Goal: Task Accomplishment & Management: Manage account settings

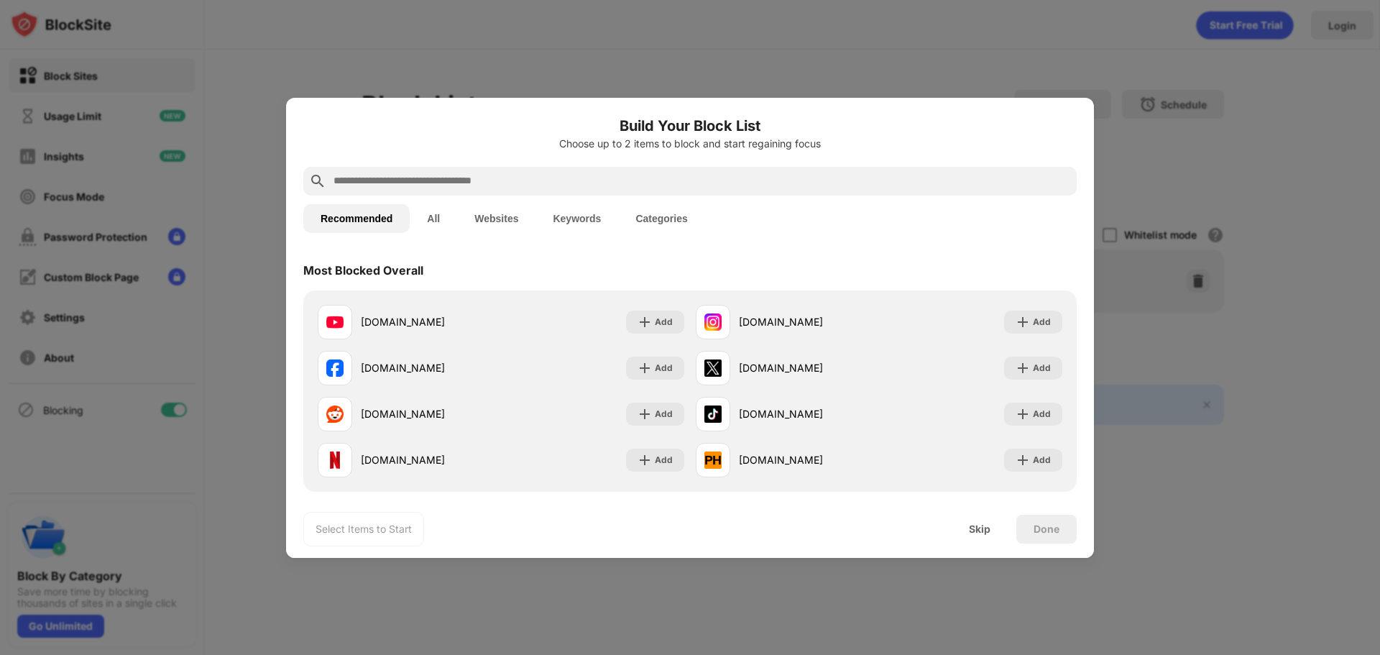
click at [926, 76] on div at bounding box center [690, 327] width 1380 height 655
drag, startPoint x: 771, startPoint y: 331, endPoint x: 813, endPoint y: 533, distance: 206.3
click at [813, 533] on div "Select Items to Start Skip Done" at bounding box center [690, 529] width 808 height 58
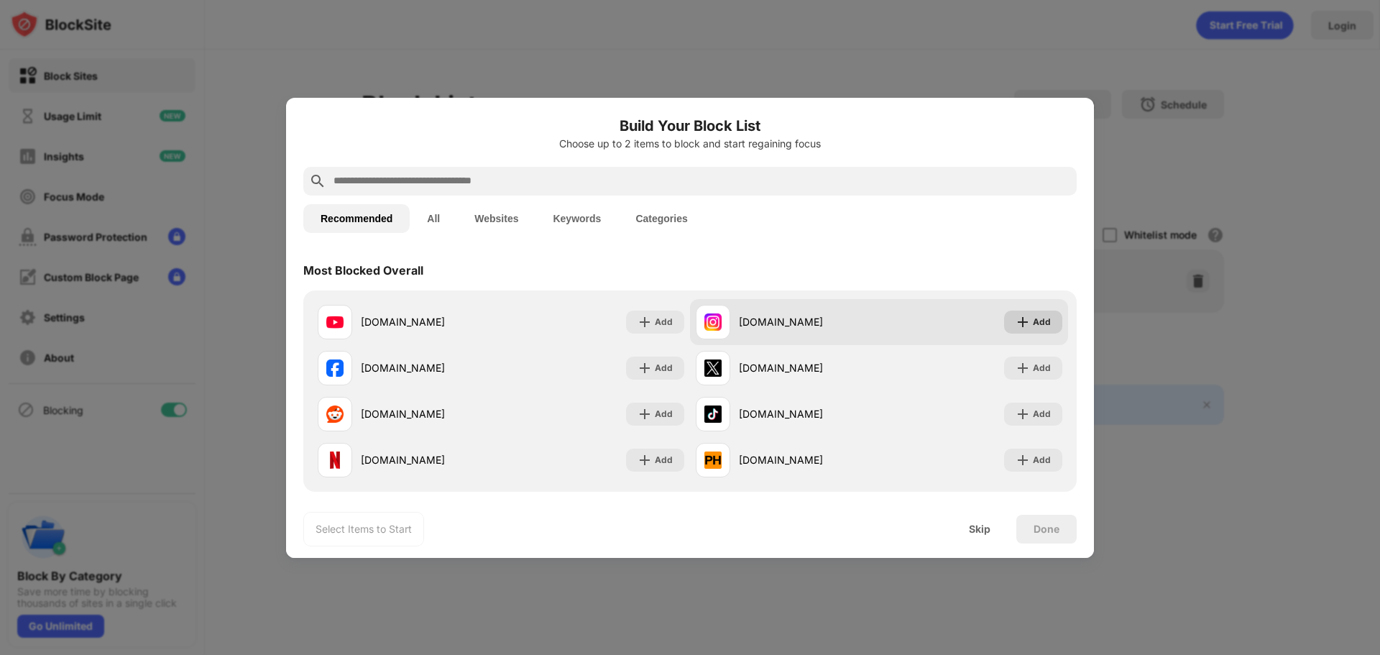
click at [1033, 329] on div "Add" at bounding box center [1042, 322] width 18 height 14
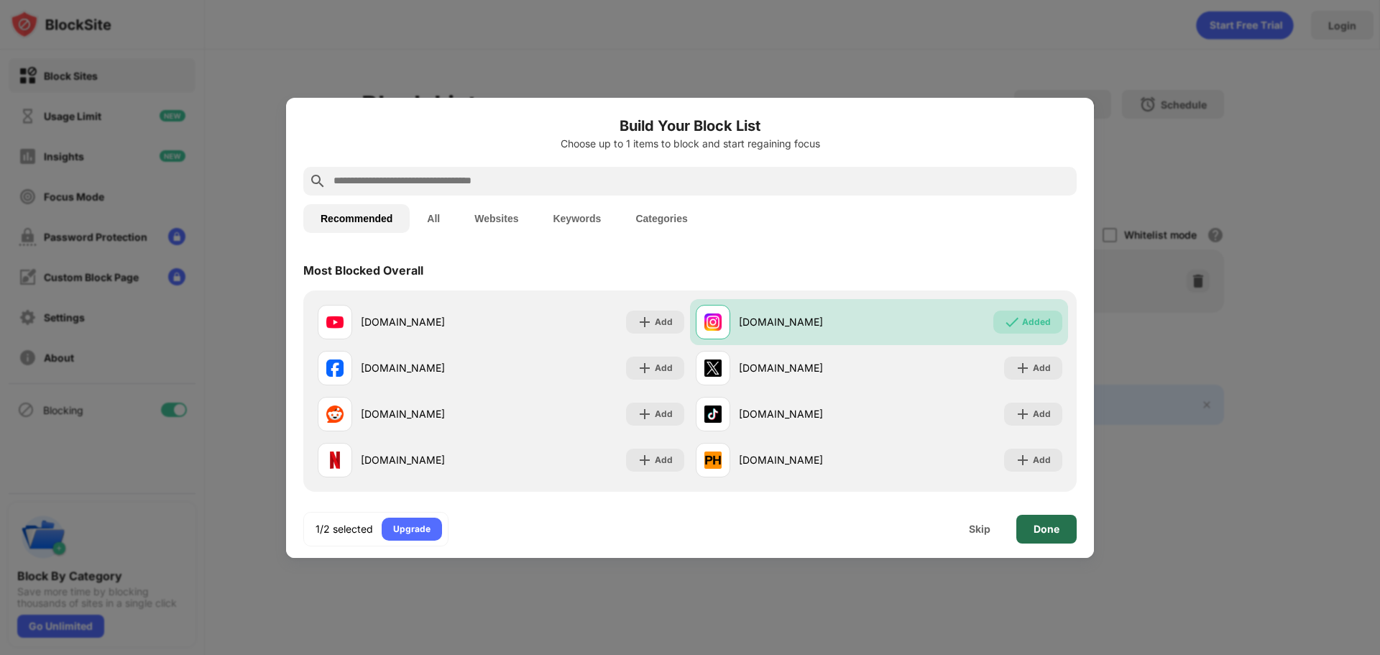
click at [1028, 531] on div "Done" at bounding box center [1047, 529] width 60 height 29
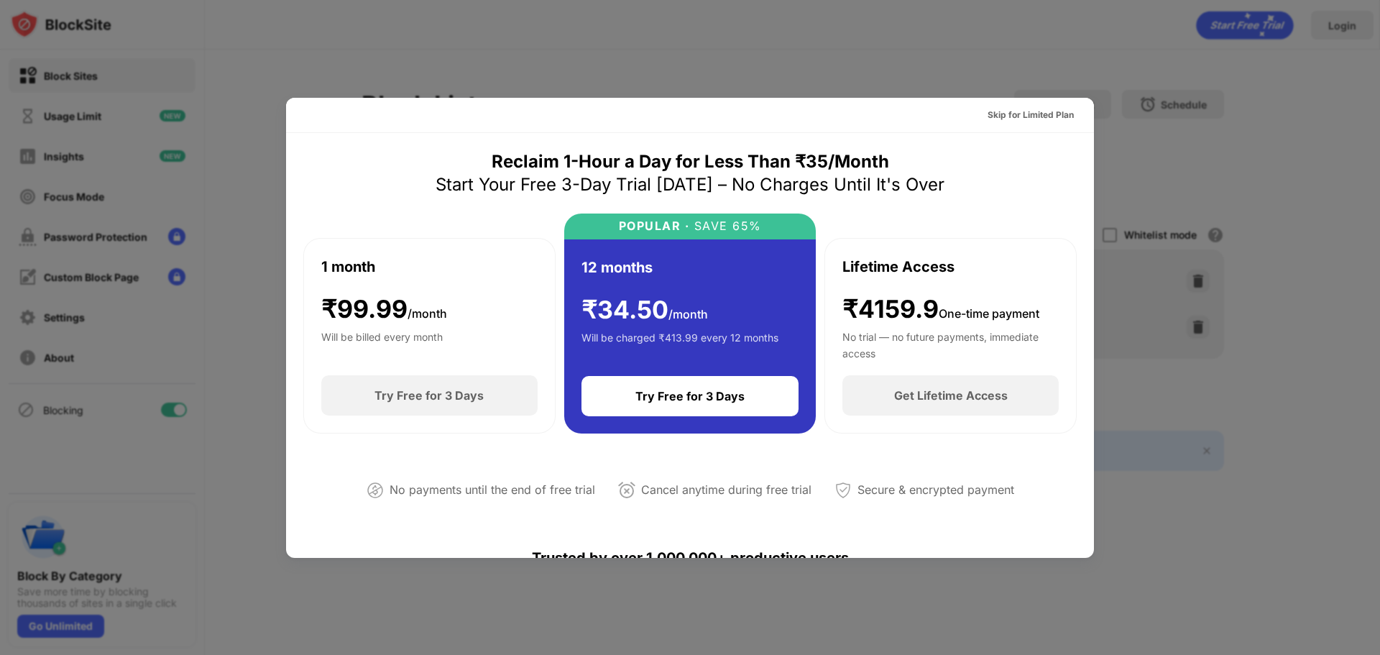
click at [1198, 72] on div at bounding box center [690, 327] width 1380 height 655
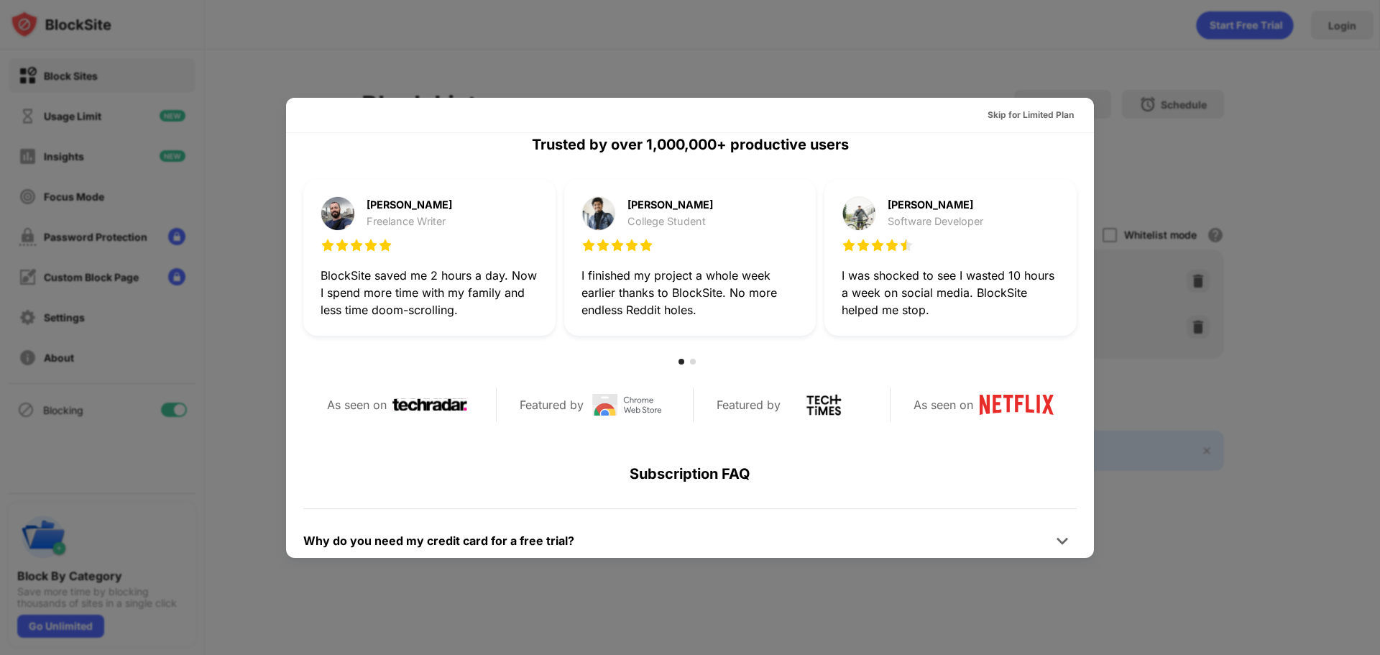
scroll to position [54, 0]
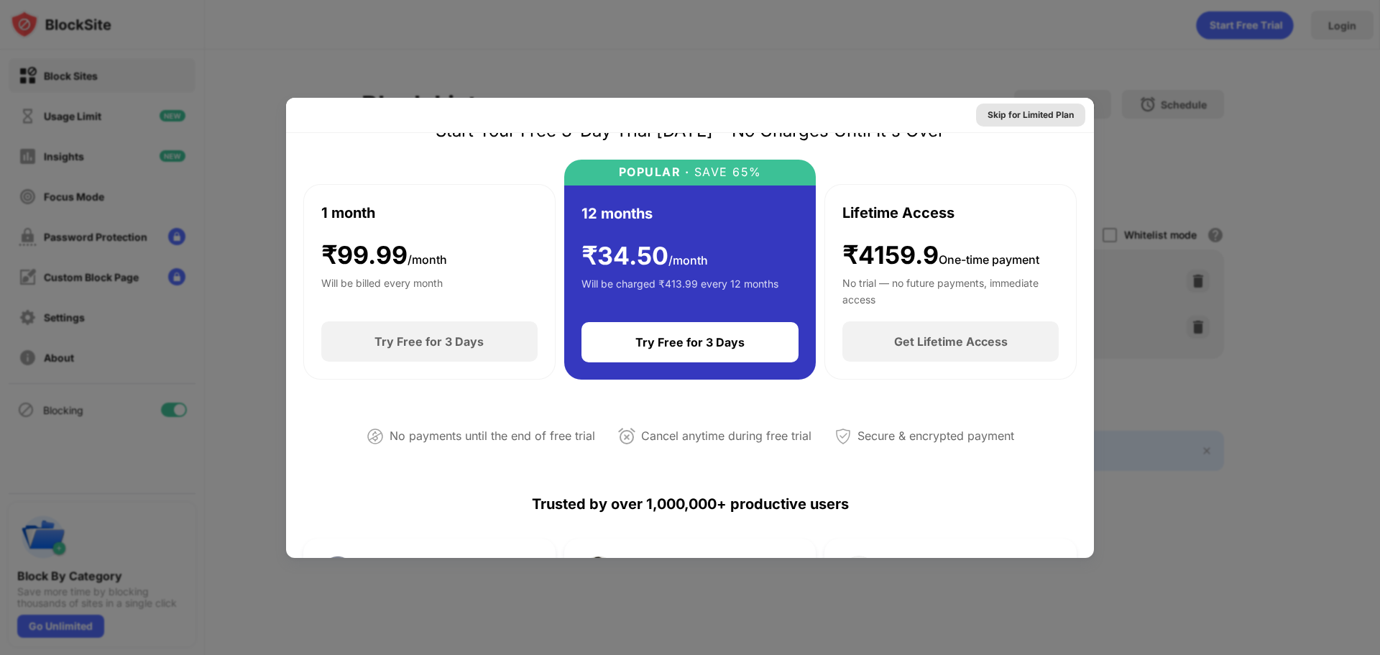
click at [1035, 118] on div "Skip for Limited Plan" at bounding box center [1031, 115] width 86 height 14
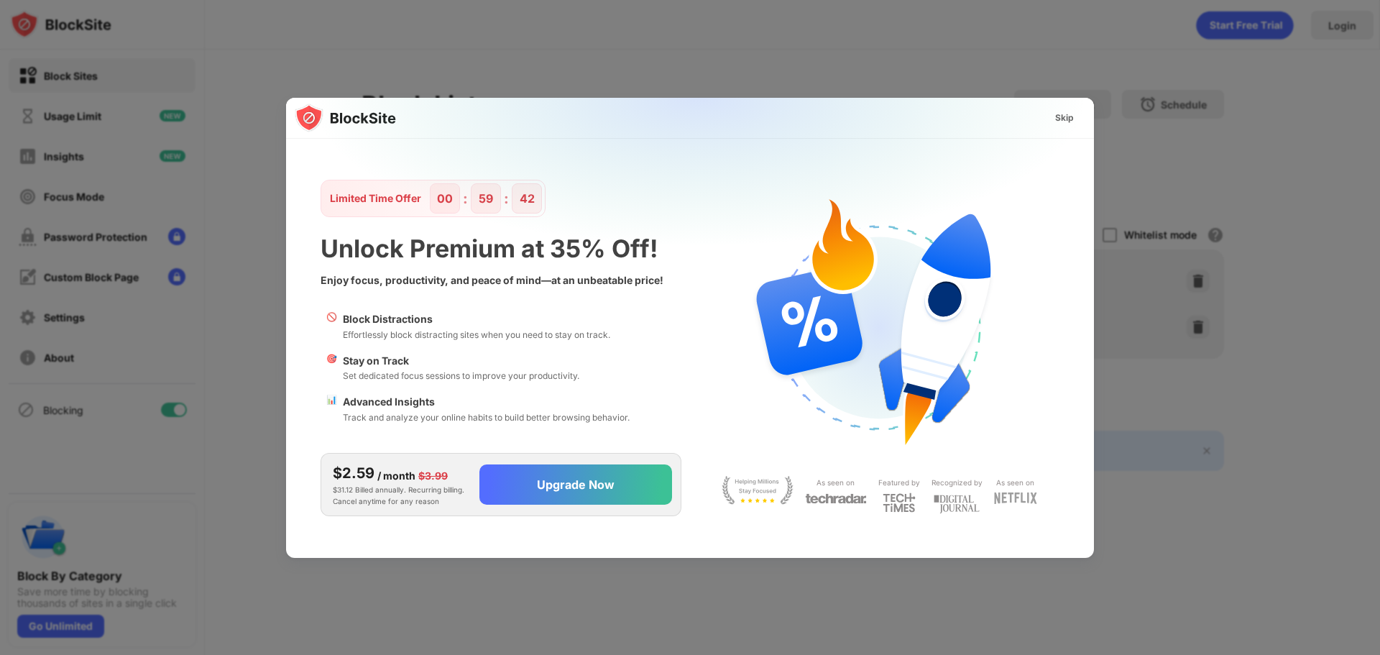
scroll to position [0, 0]
click at [1063, 123] on div "Skip" at bounding box center [1064, 118] width 19 height 14
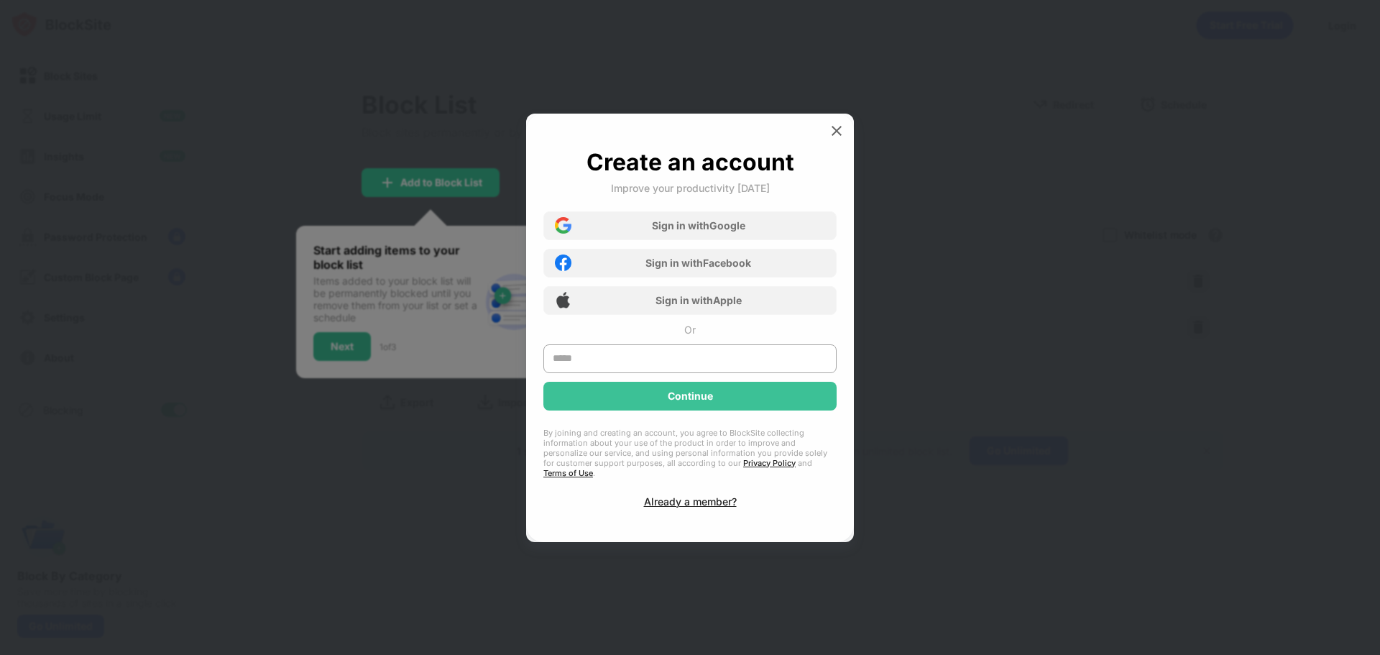
click at [835, 138] on img at bounding box center [837, 131] width 14 height 14
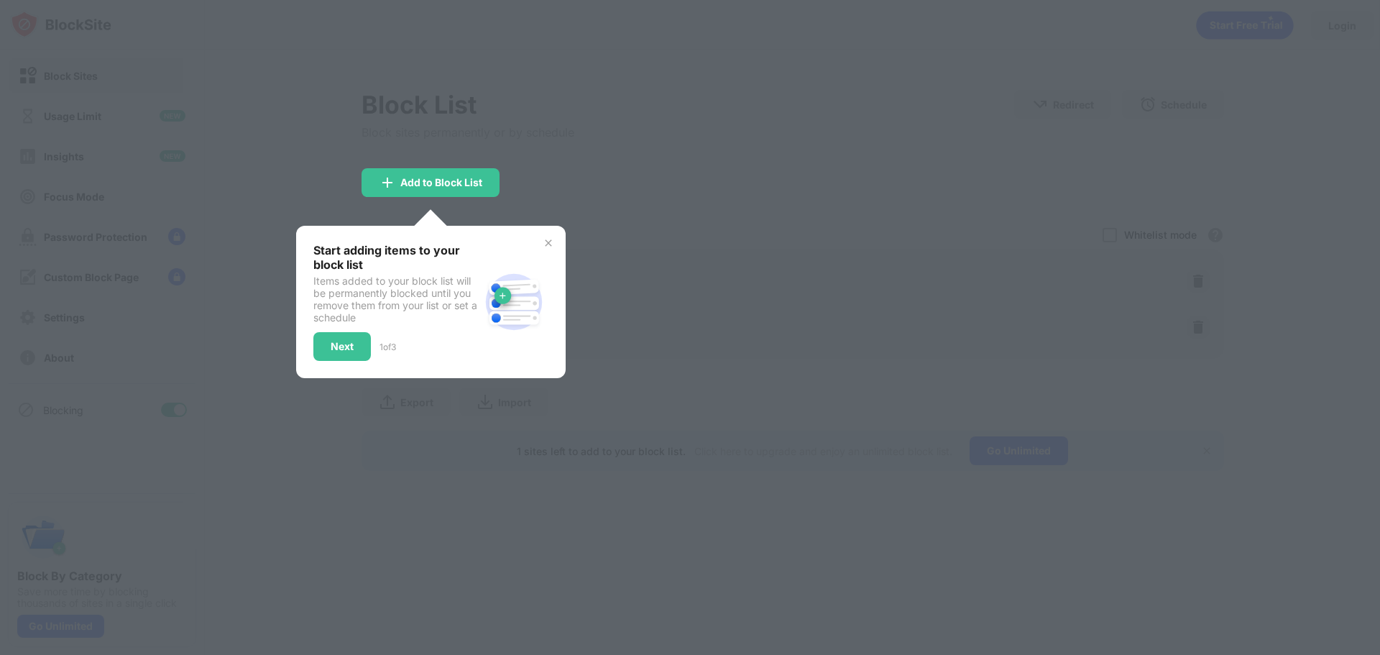
click at [544, 239] on img at bounding box center [549, 243] width 12 height 12
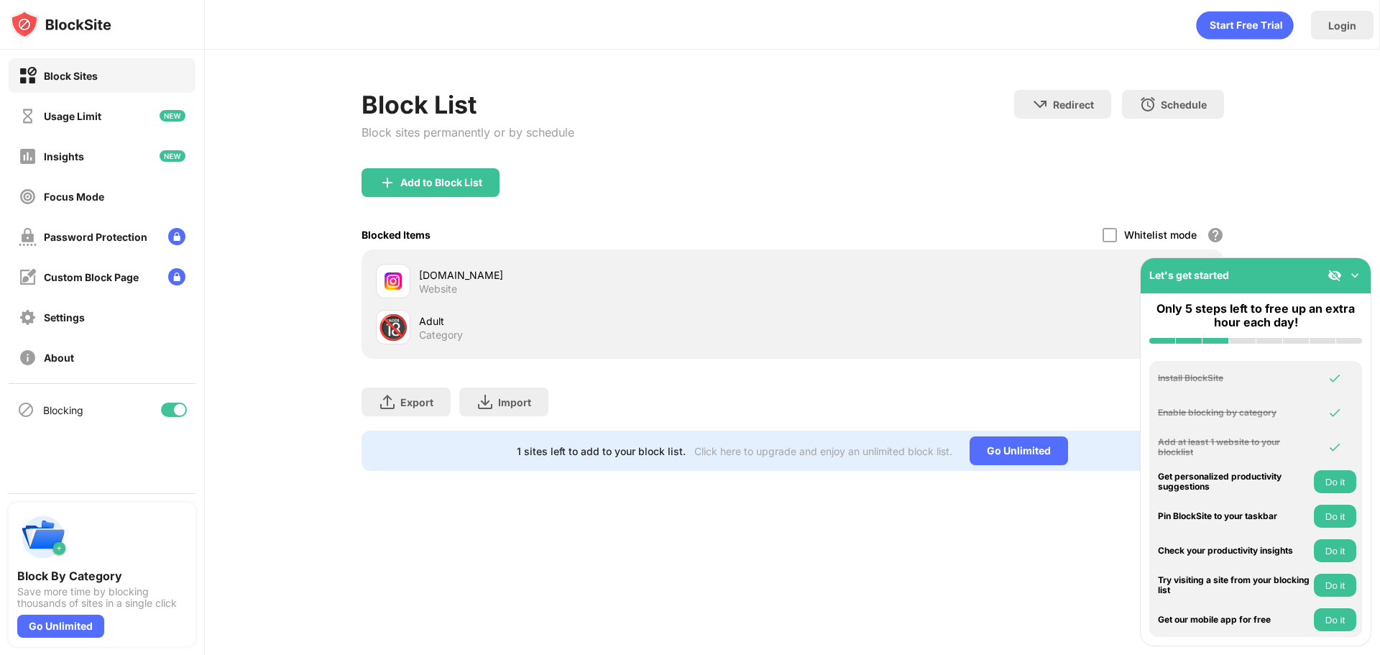
click at [1350, 275] on img at bounding box center [1355, 275] width 14 height 14
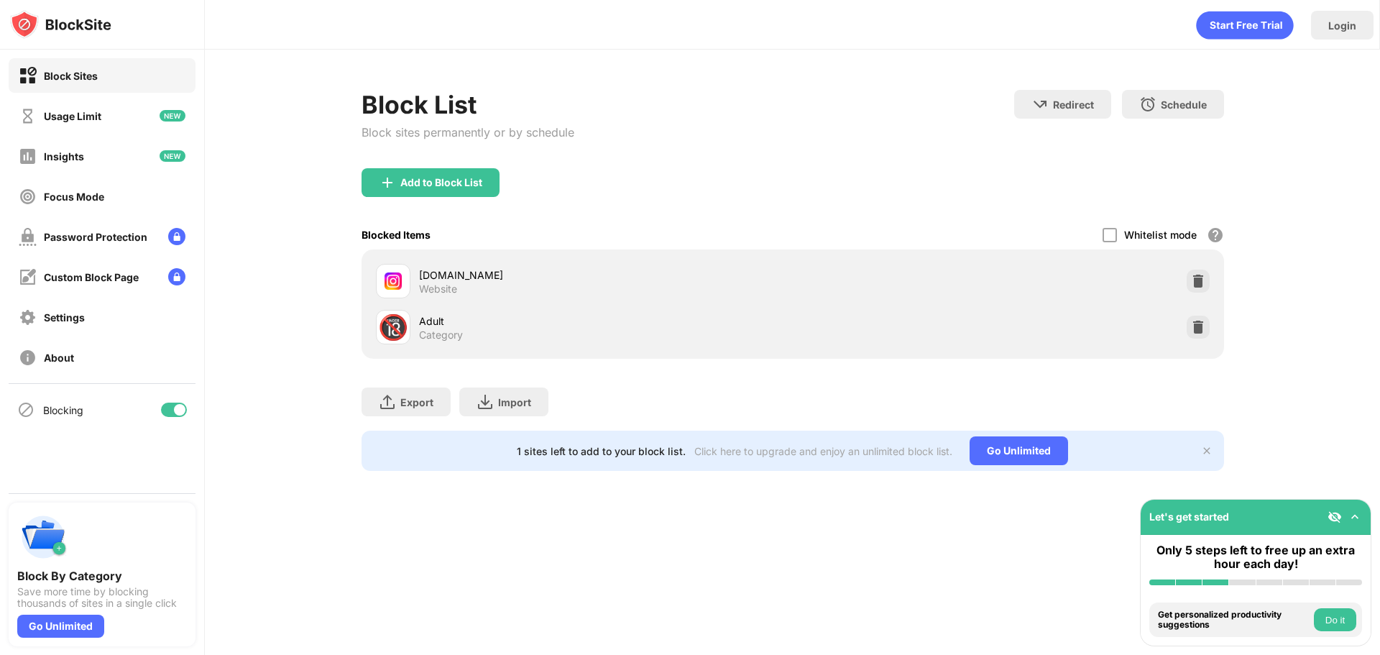
drag, startPoint x: 852, startPoint y: 92, endPoint x: 910, endPoint y: 48, distance: 72.3
click at [852, 92] on div "Block List Block sites permanently or by schedule Redirect Choose a site to be …" at bounding box center [793, 129] width 863 height 78
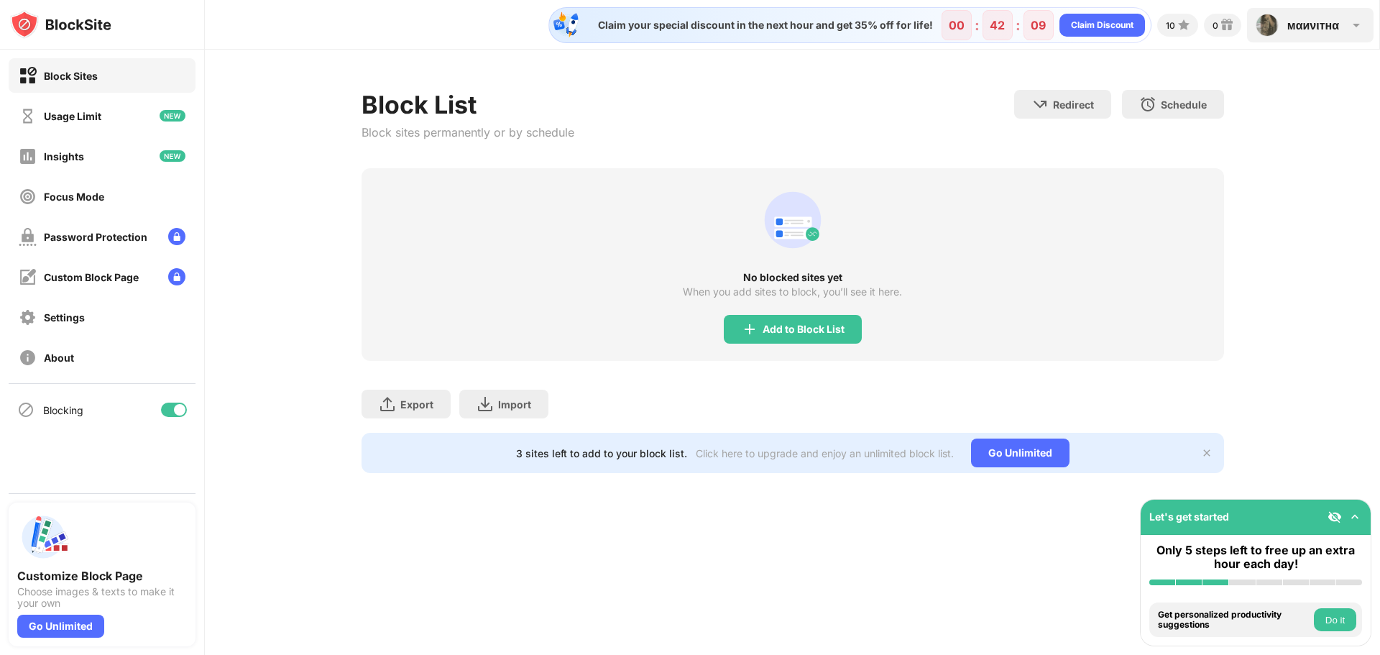
click at [1321, 16] on div "мαиνιтнα мαиνιтнα View Account Insights Premium Rewards Settings Support Log Out" at bounding box center [1310, 25] width 127 height 35
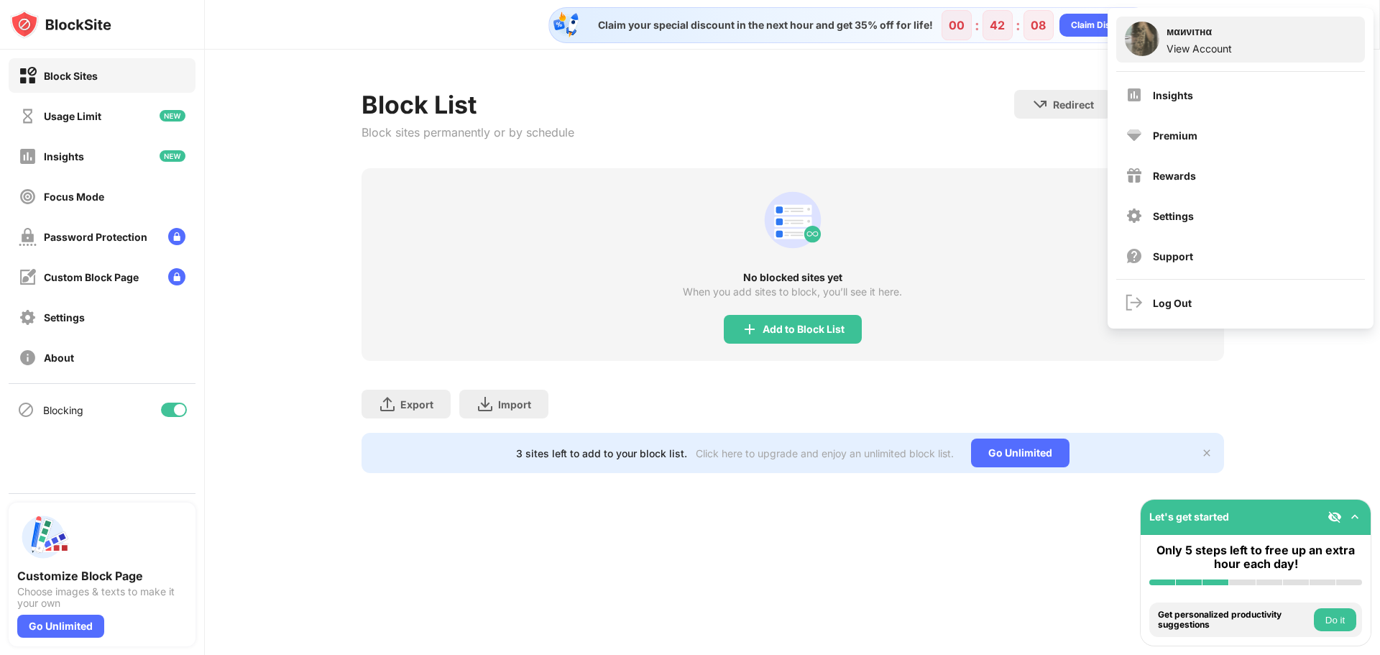
click at [1204, 42] on div "View Account" at bounding box center [1199, 48] width 65 height 12
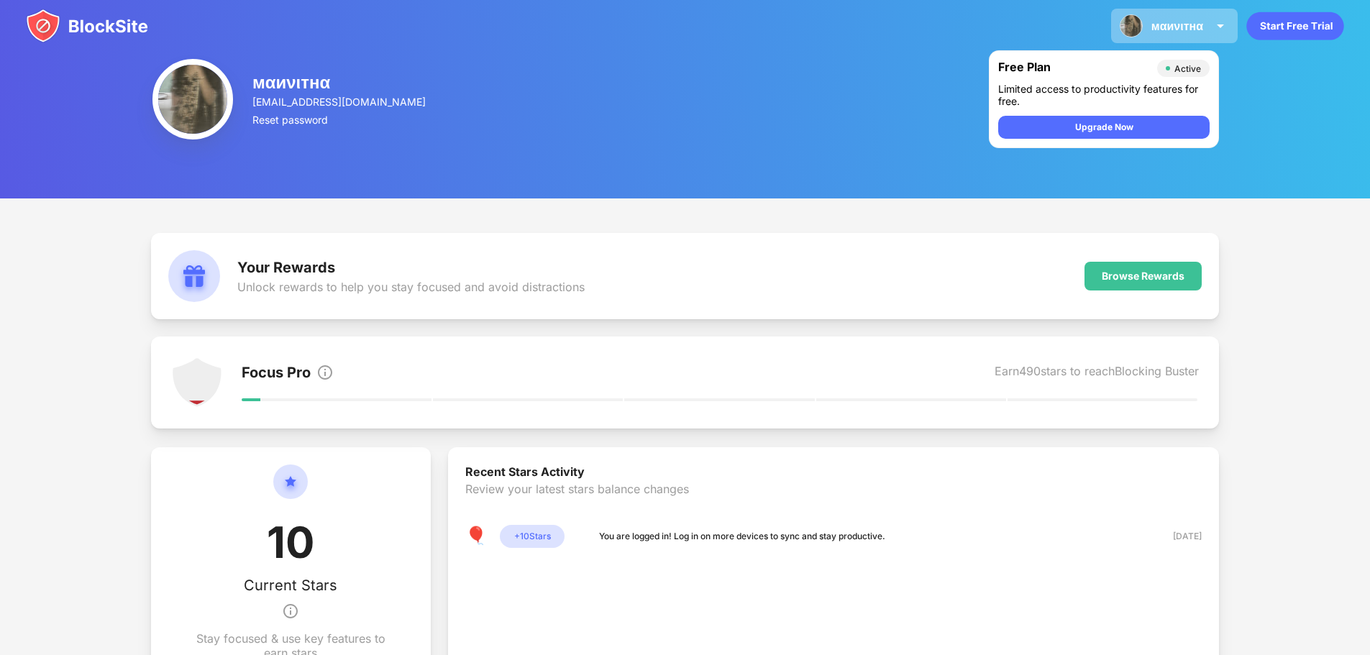
click at [1206, 29] on div "мαиνιтнα мαиνιтнα View Account Insights Premium Rewards Settings Support Log Out" at bounding box center [1174, 26] width 127 height 35
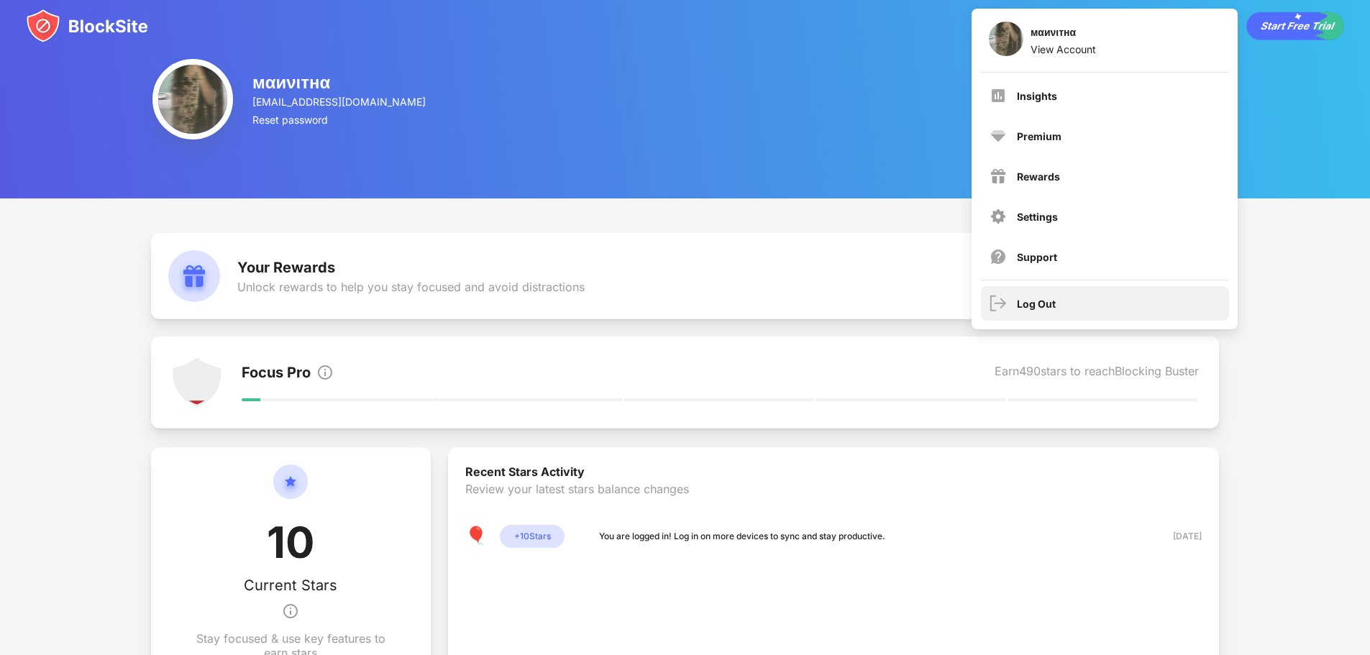
click at [1032, 308] on div "Log Out" at bounding box center [1036, 304] width 39 height 12
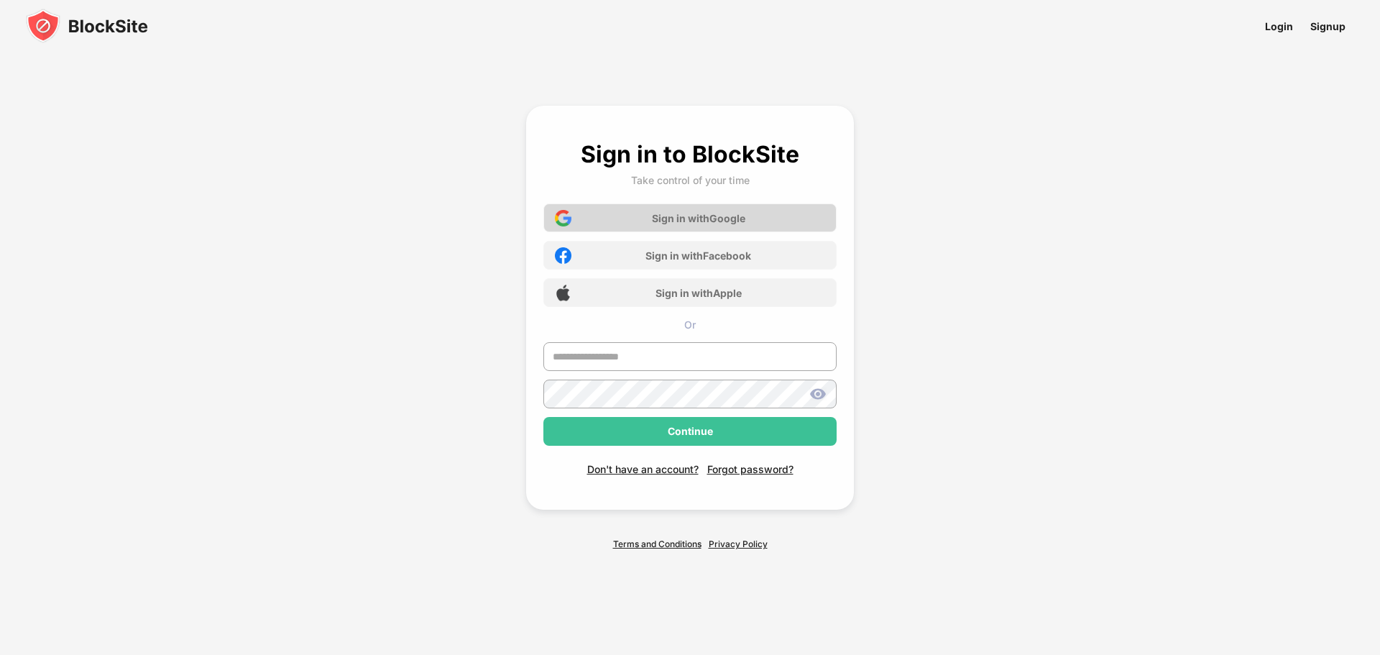
click at [680, 226] on div "Sign in with Google" at bounding box center [690, 217] width 293 height 29
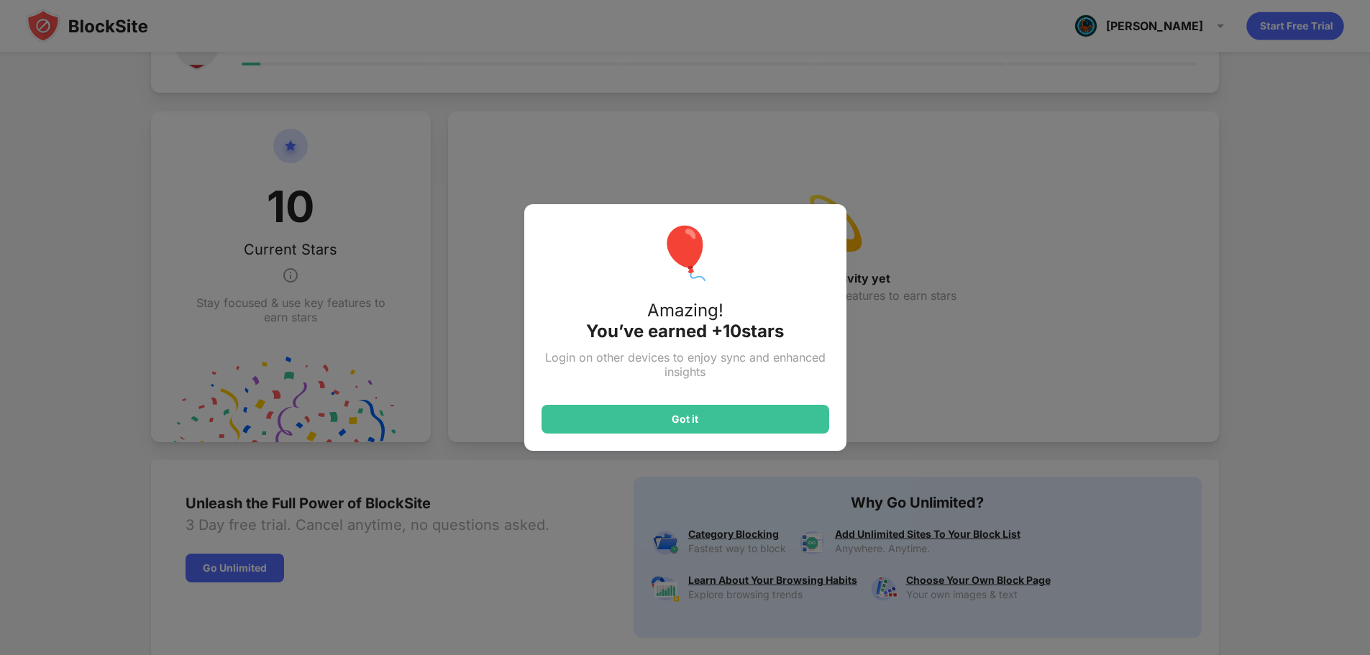
scroll to position [359, 0]
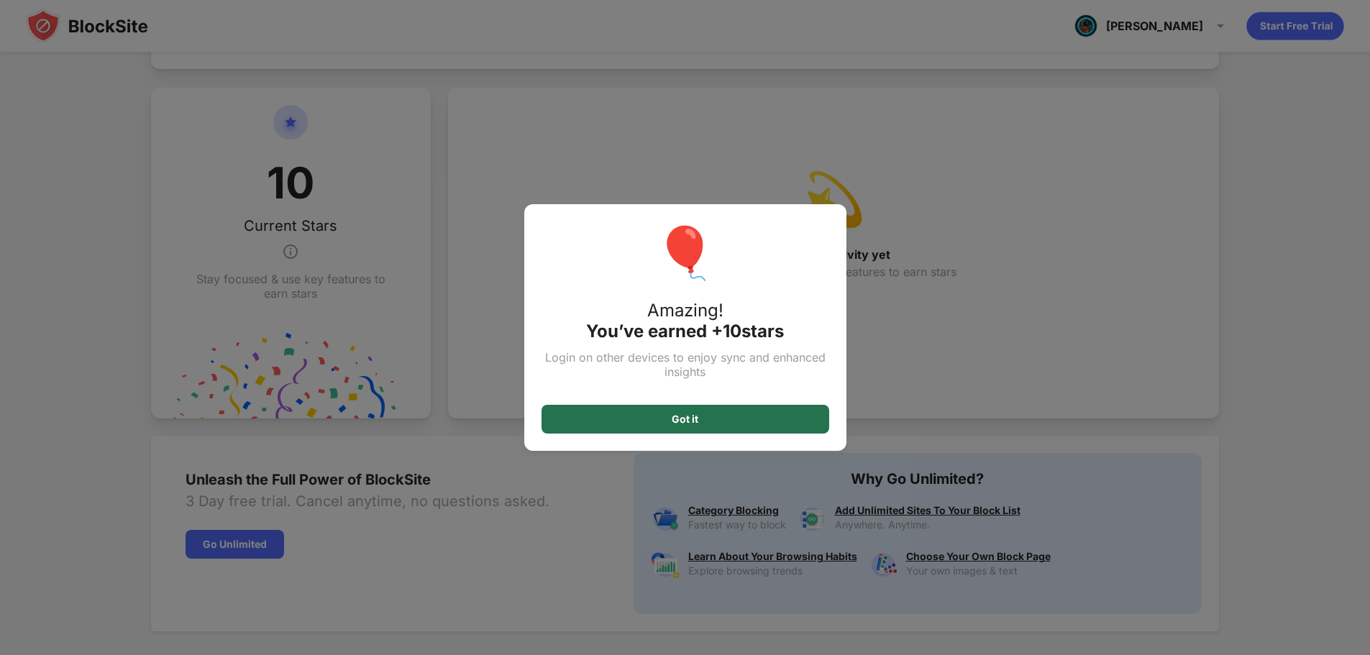
click at [655, 419] on div "Got it" at bounding box center [685, 419] width 288 height 29
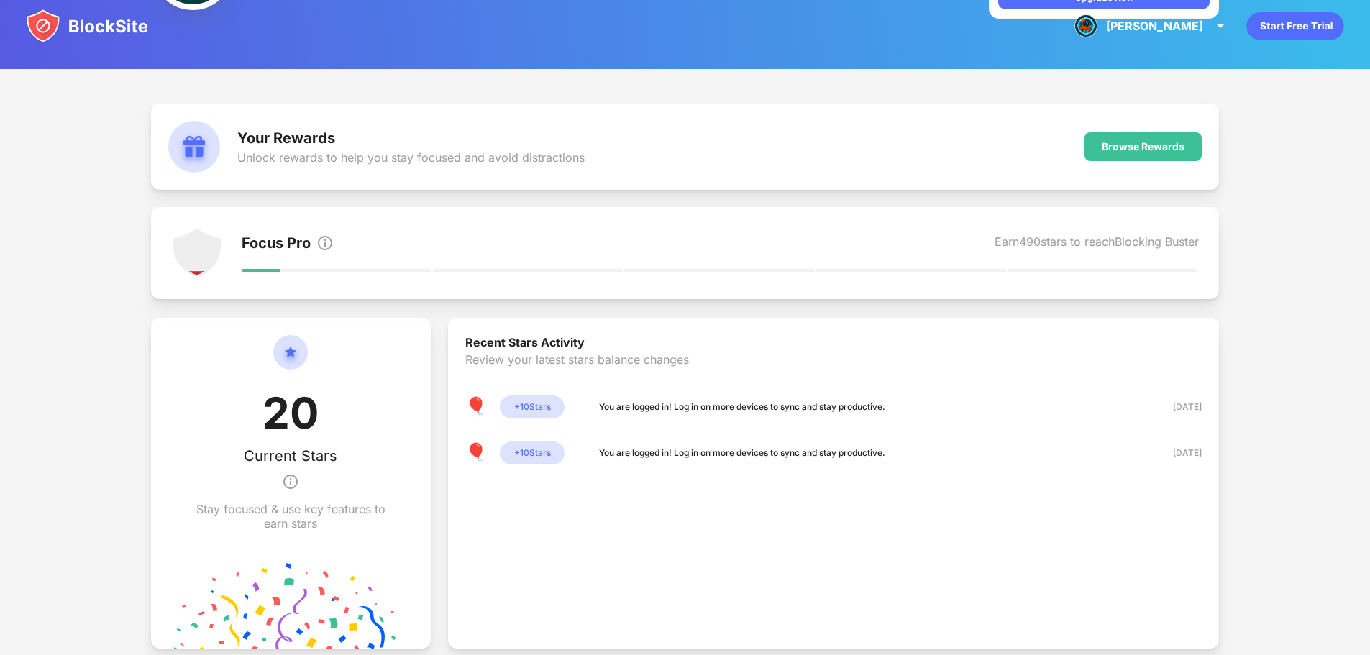
scroll to position [0, 0]
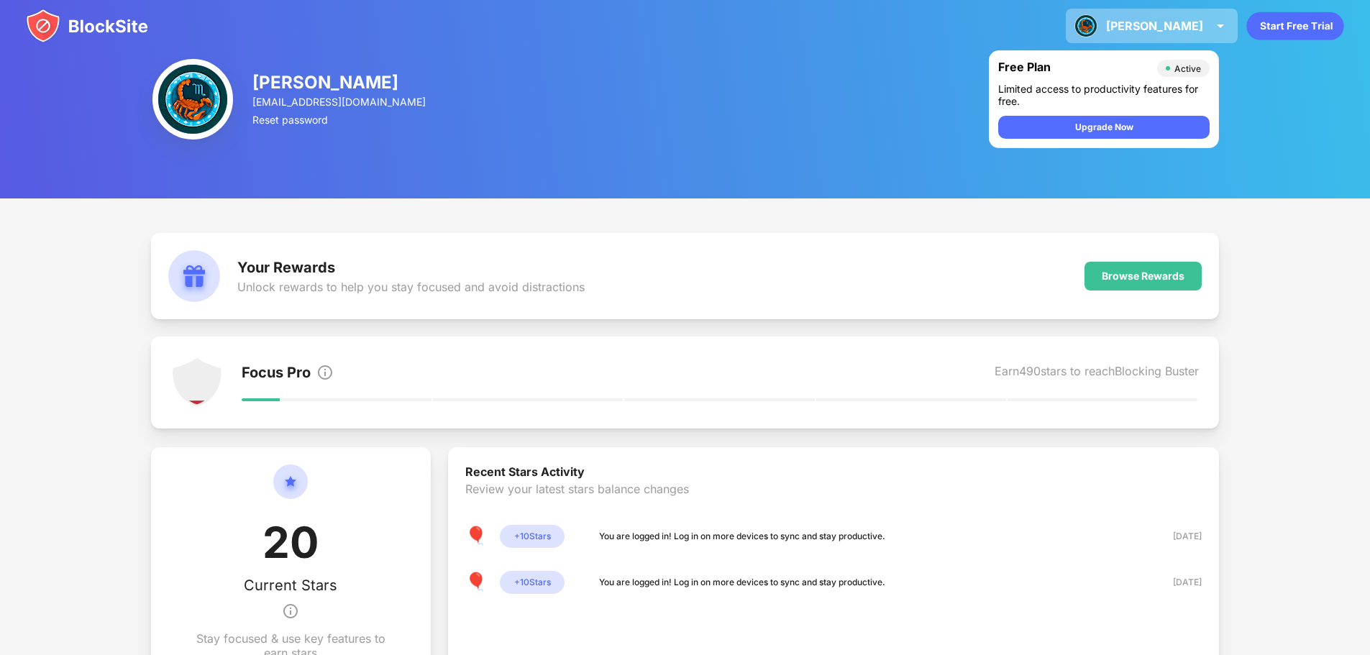
click at [1147, 28] on div "Nagendra" at bounding box center [1154, 26] width 97 height 14
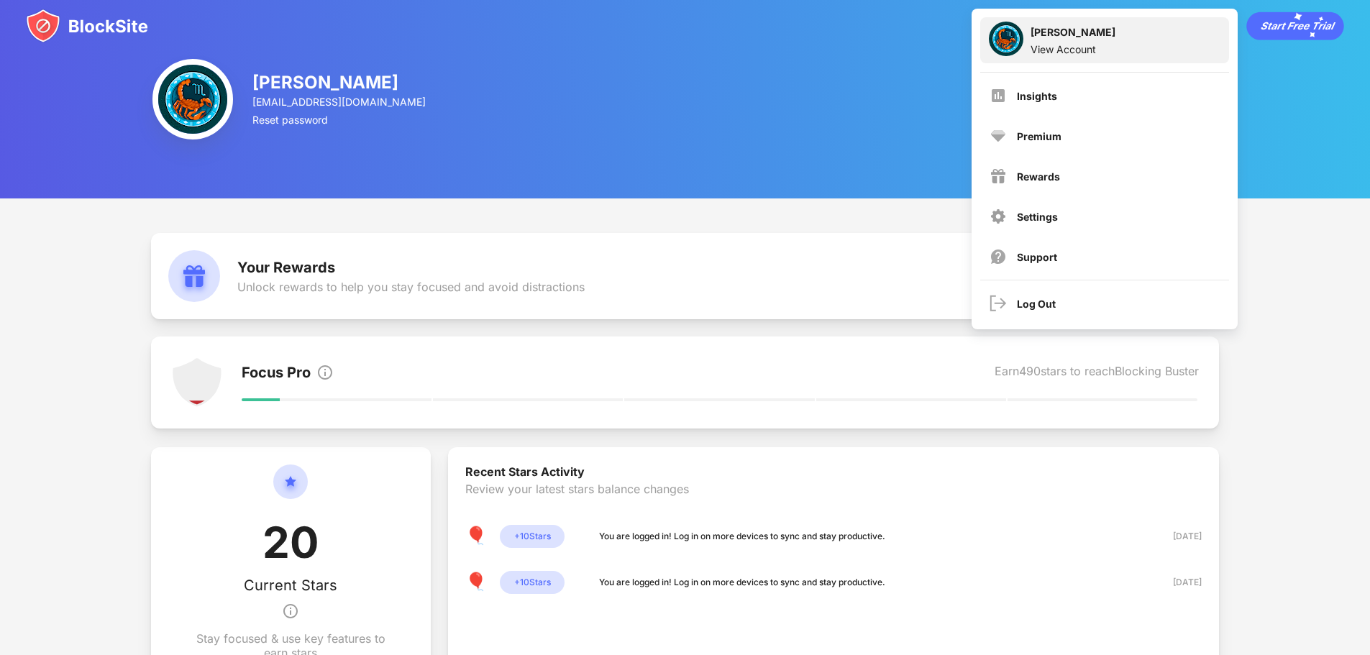
click at [1079, 45] on div "View Account" at bounding box center [1072, 49] width 85 height 12
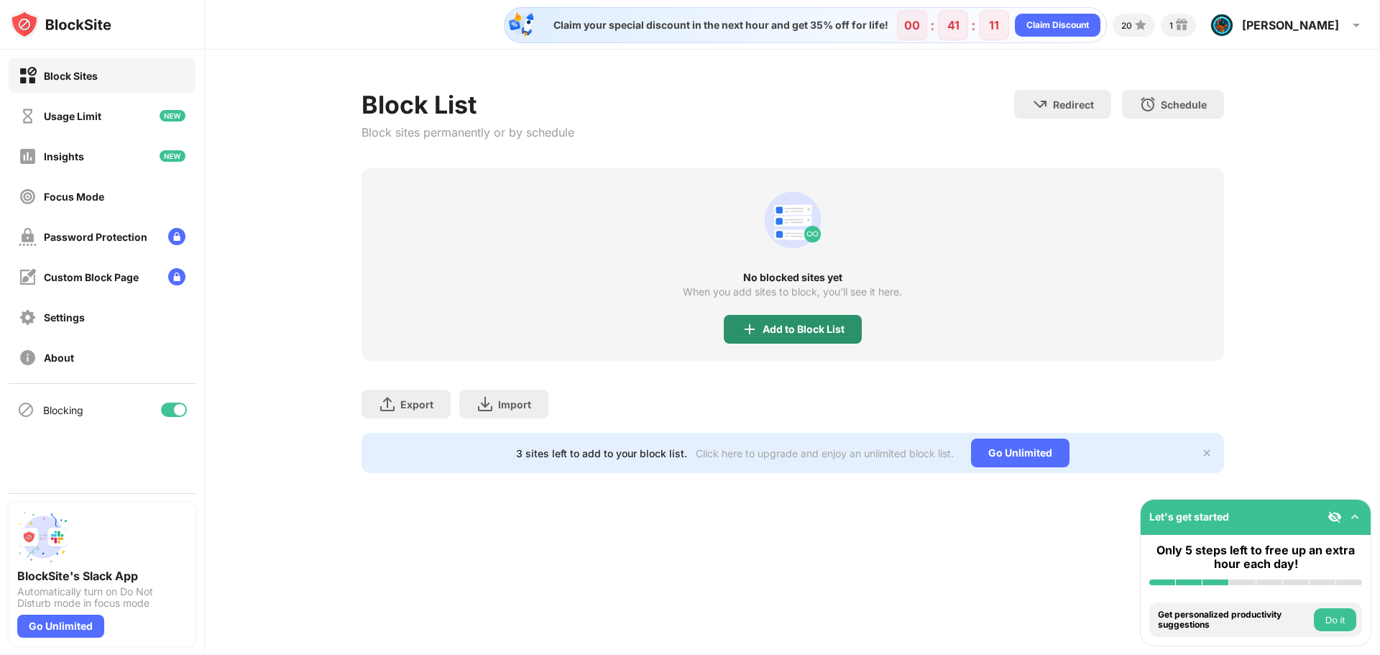
click at [804, 324] on div "Add to Block List" at bounding box center [804, 330] width 82 height 12
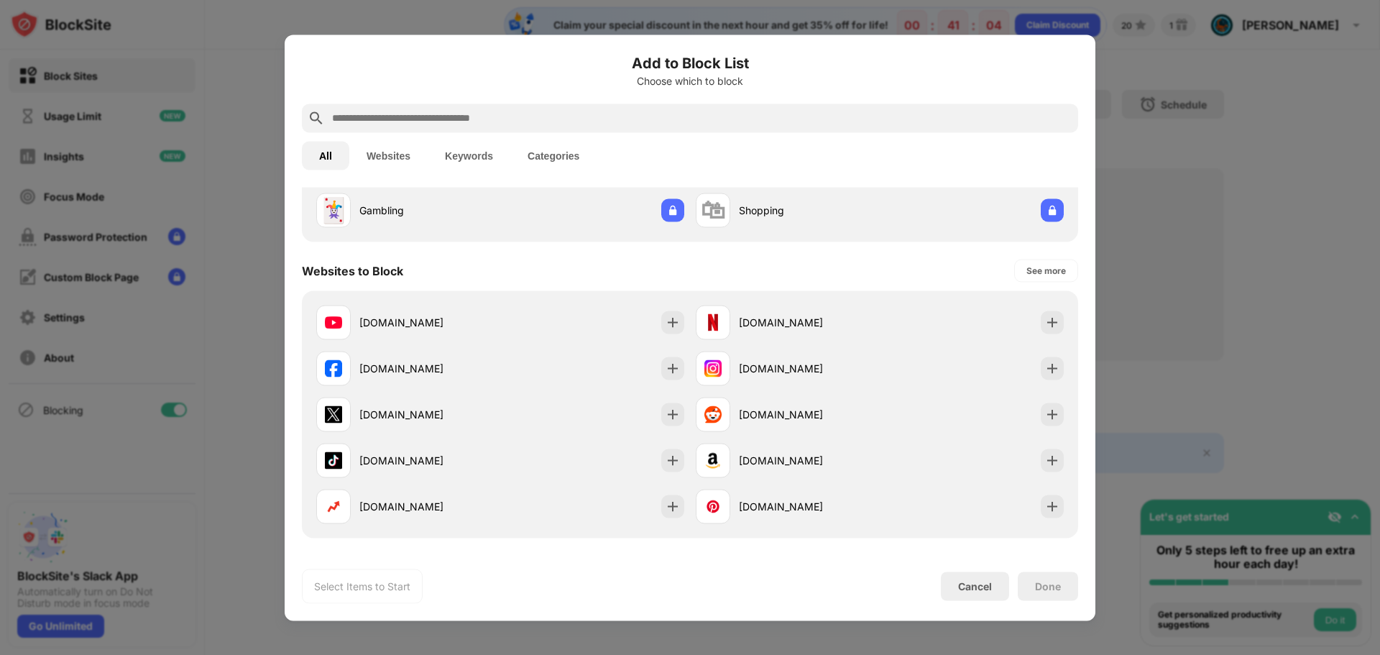
scroll to position [144, 0]
click at [951, 590] on div "Cancel" at bounding box center [975, 586] width 68 height 29
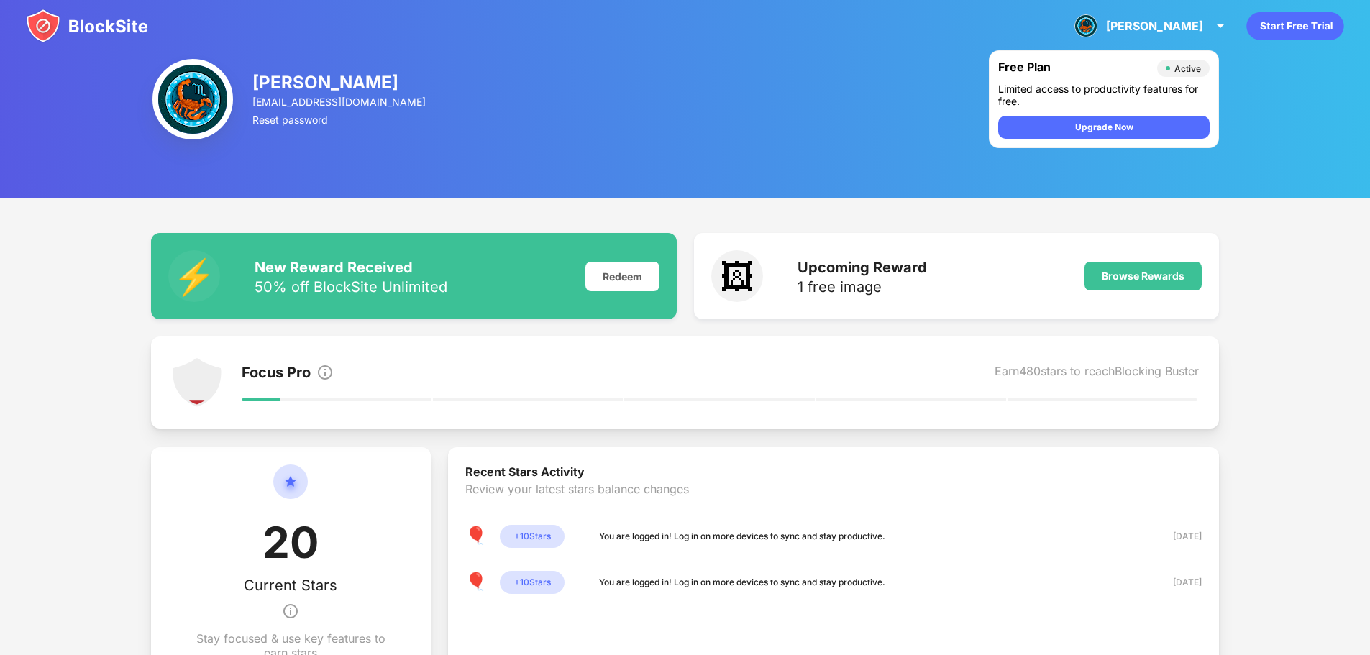
click at [1186, 29] on div "[PERSON_NAME]" at bounding box center [1154, 26] width 97 height 14
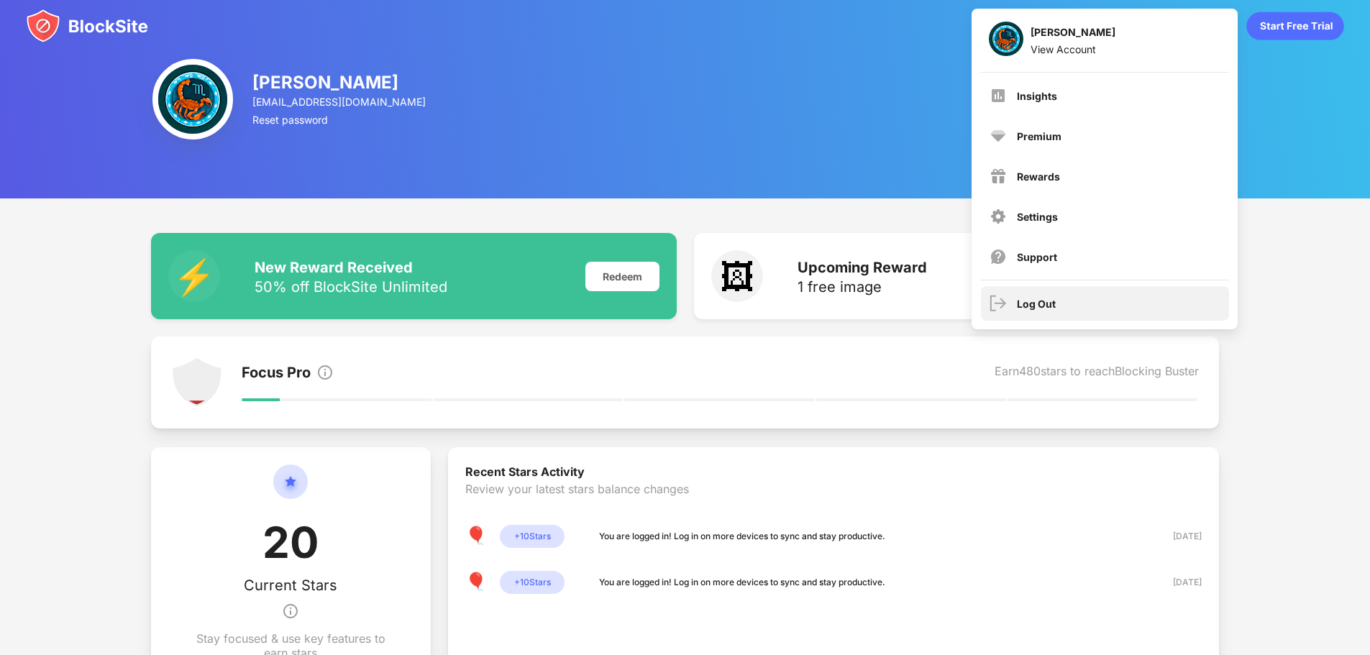
click at [1077, 298] on div "Log Out" at bounding box center [1105, 303] width 248 height 35
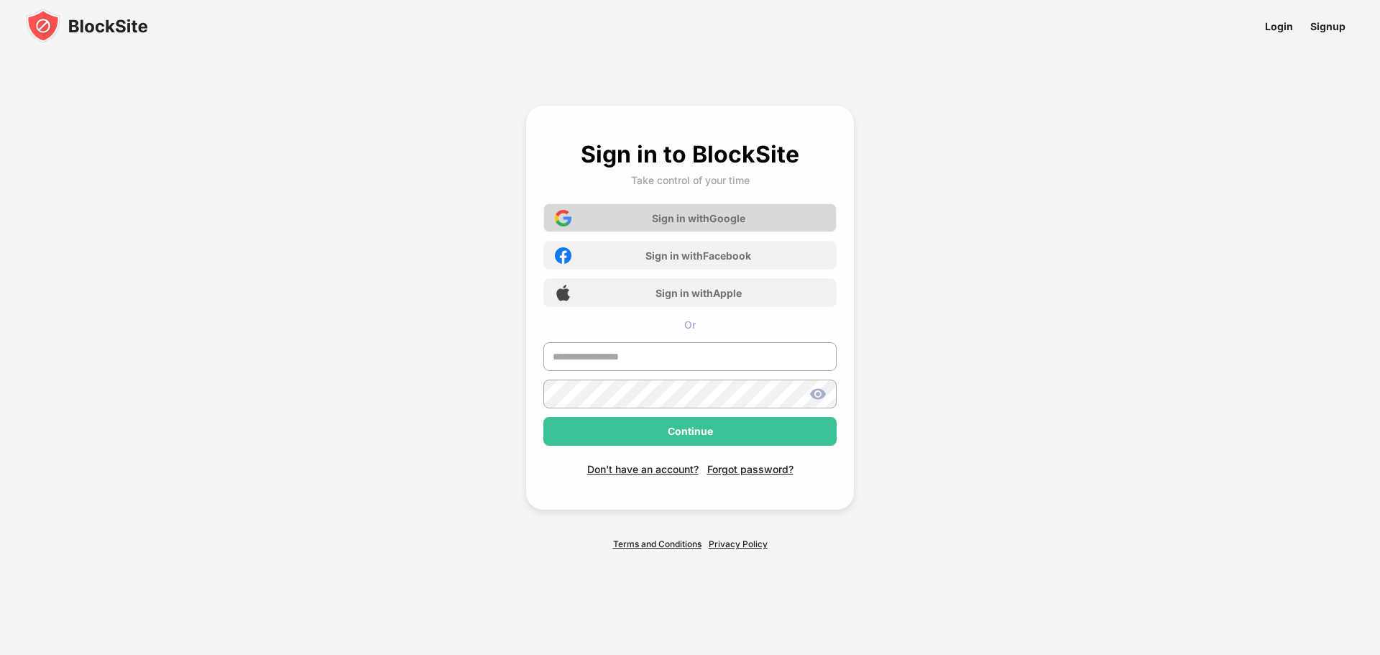
click at [698, 216] on div "Sign in with Google" at bounding box center [698, 218] width 93 height 12
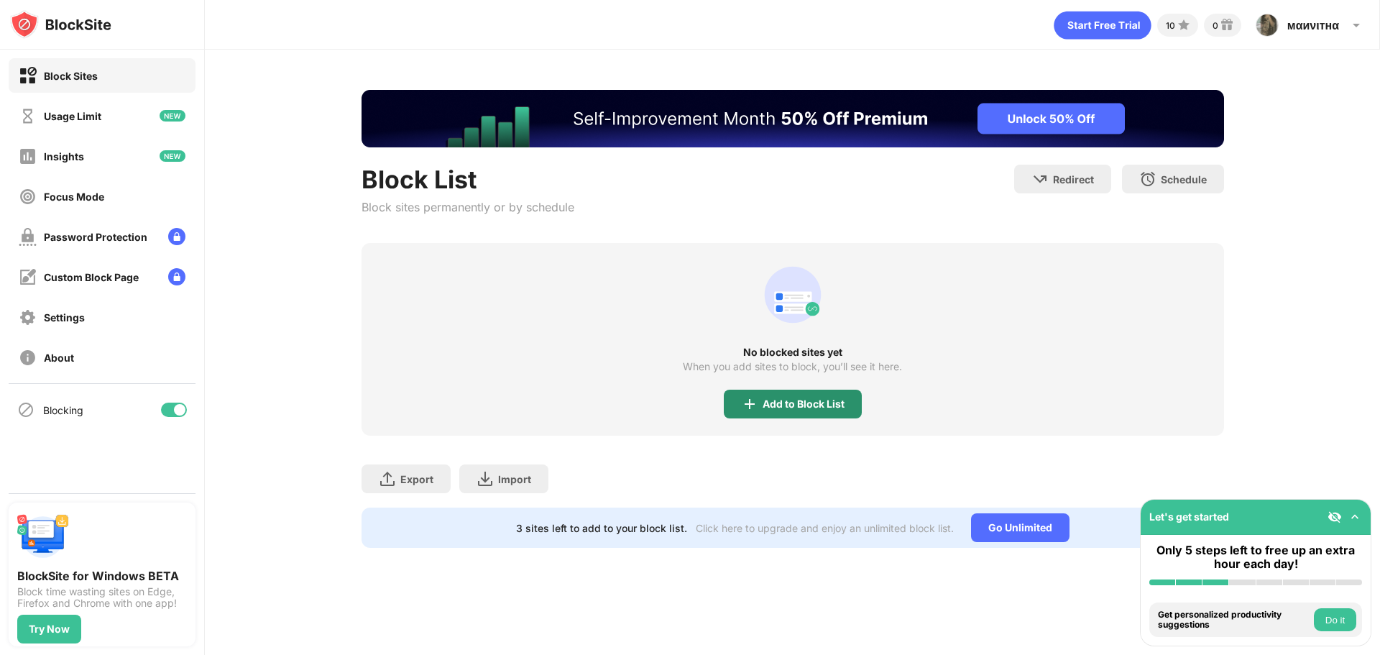
click at [774, 409] on div "Add to Block List" at bounding box center [804, 404] width 82 height 12
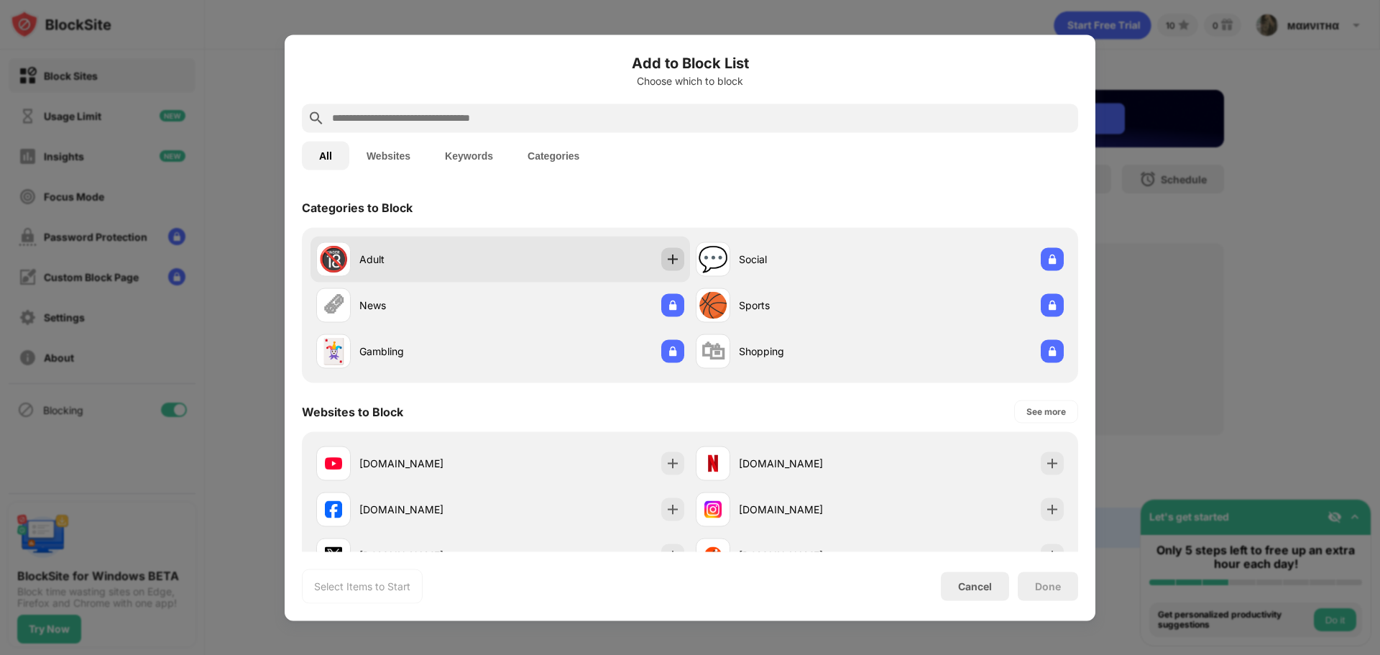
click at [661, 259] on div at bounding box center [672, 258] width 23 height 23
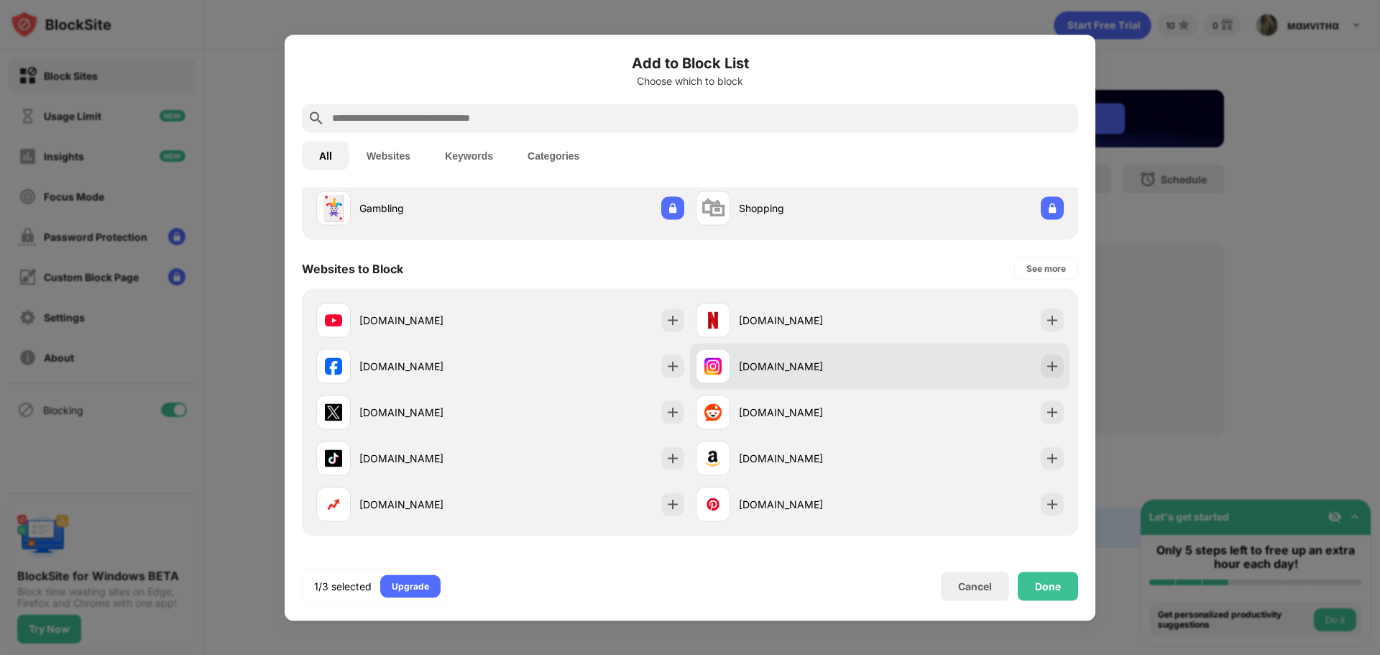
scroll to position [144, 0]
click at [916, 372] on div "instagram.com" at bounding box center [880, 365] width 380 height 46
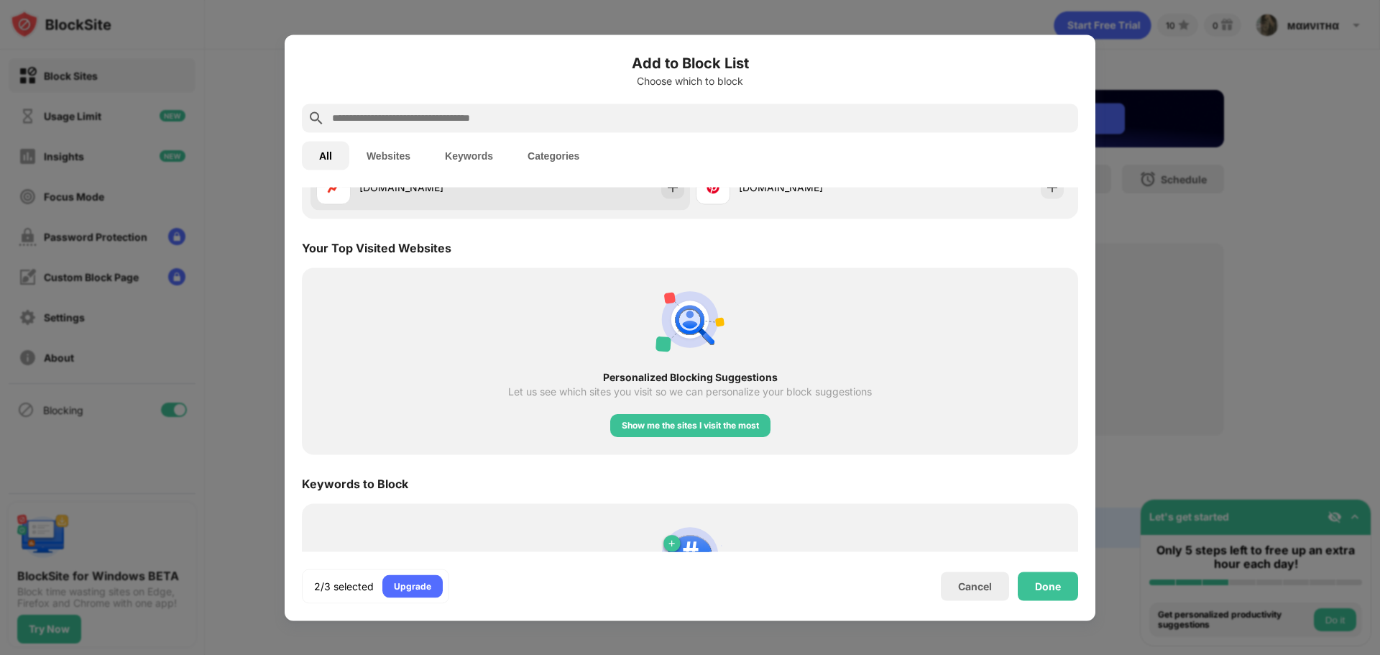
scroll to position [199, 0]
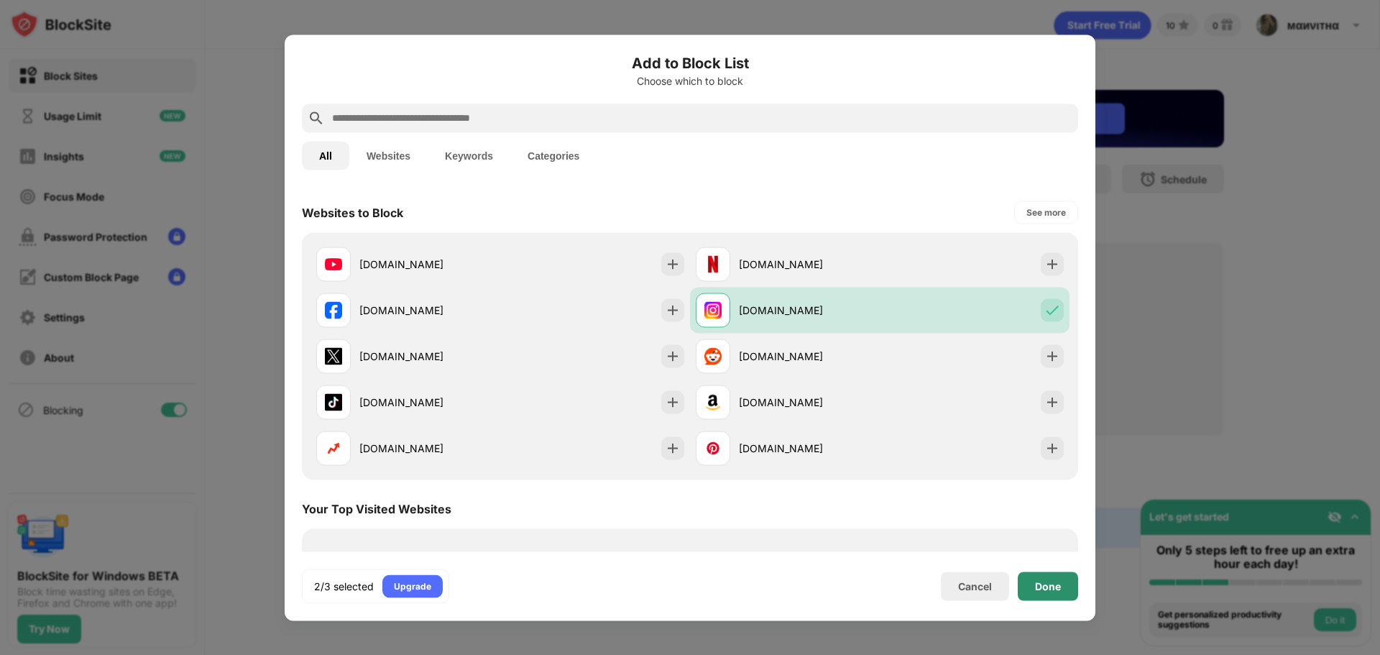
click at [1034, 587] on div "Done" at bounding box center [1048, 586] width 60 height 29
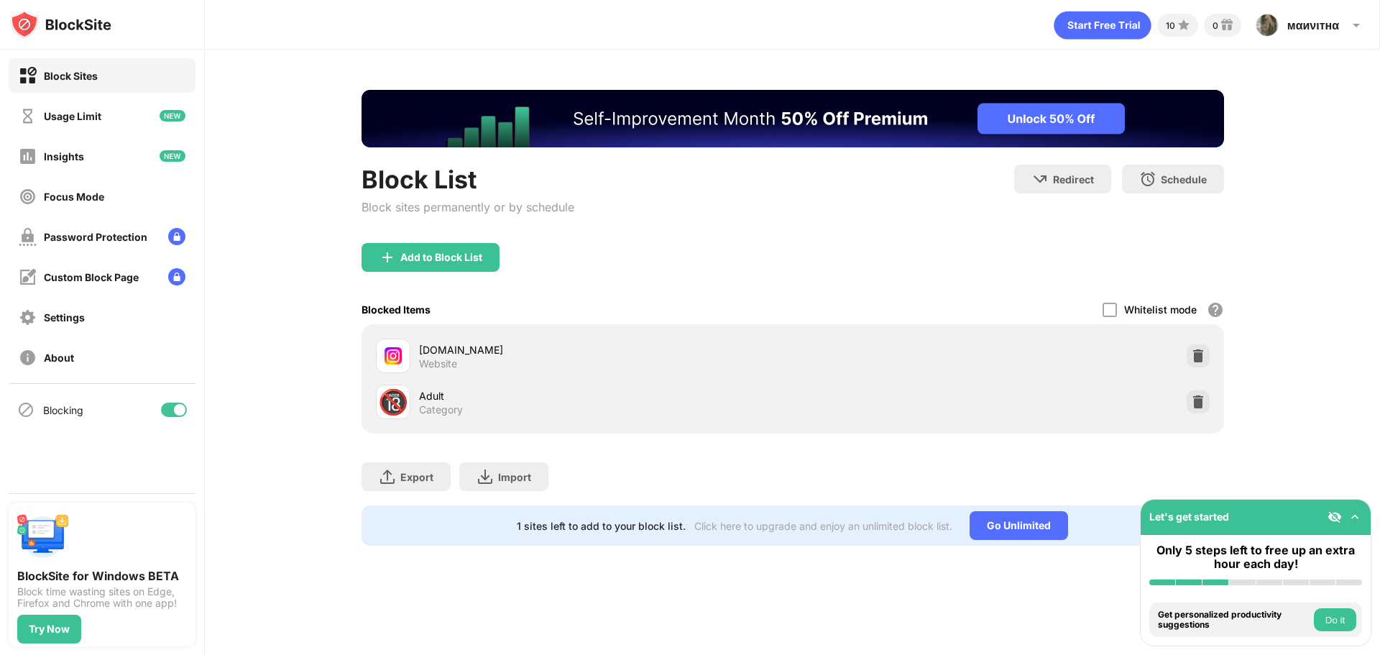
scroll to position [222, 0]
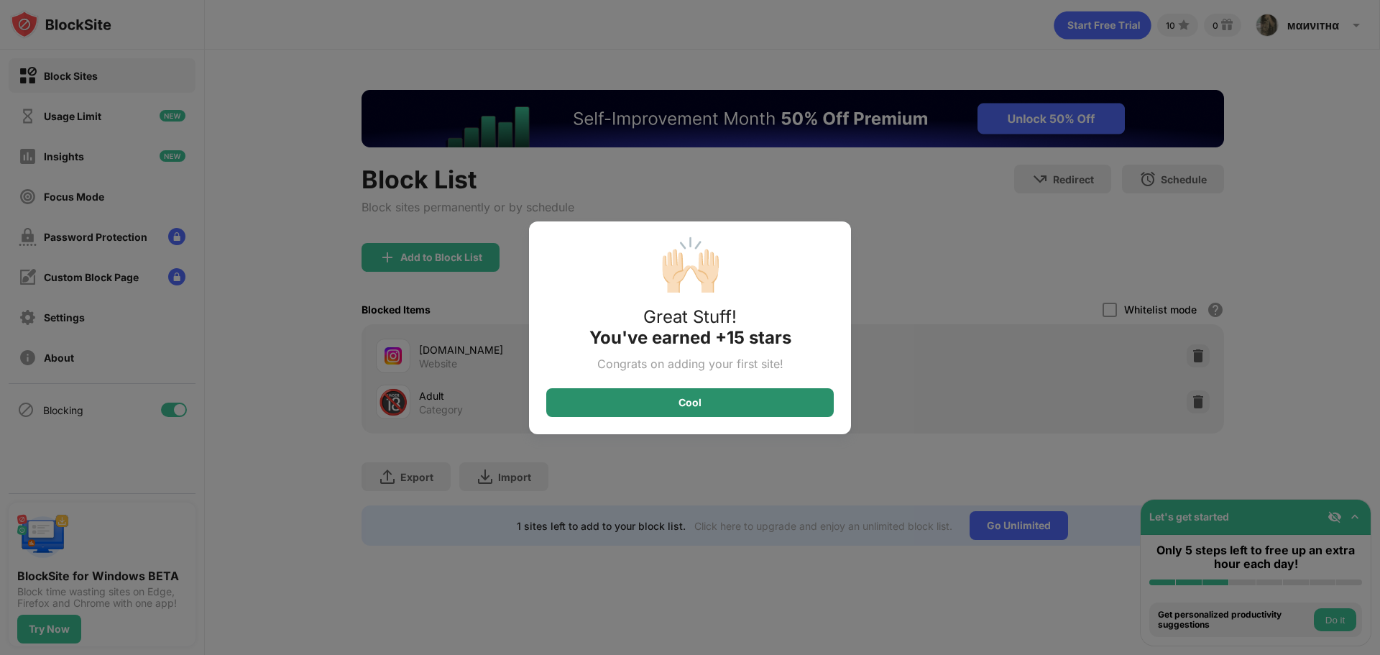
click at [683, 401] on div "Cool" at bounding box center [690, 403] width 23 height 12
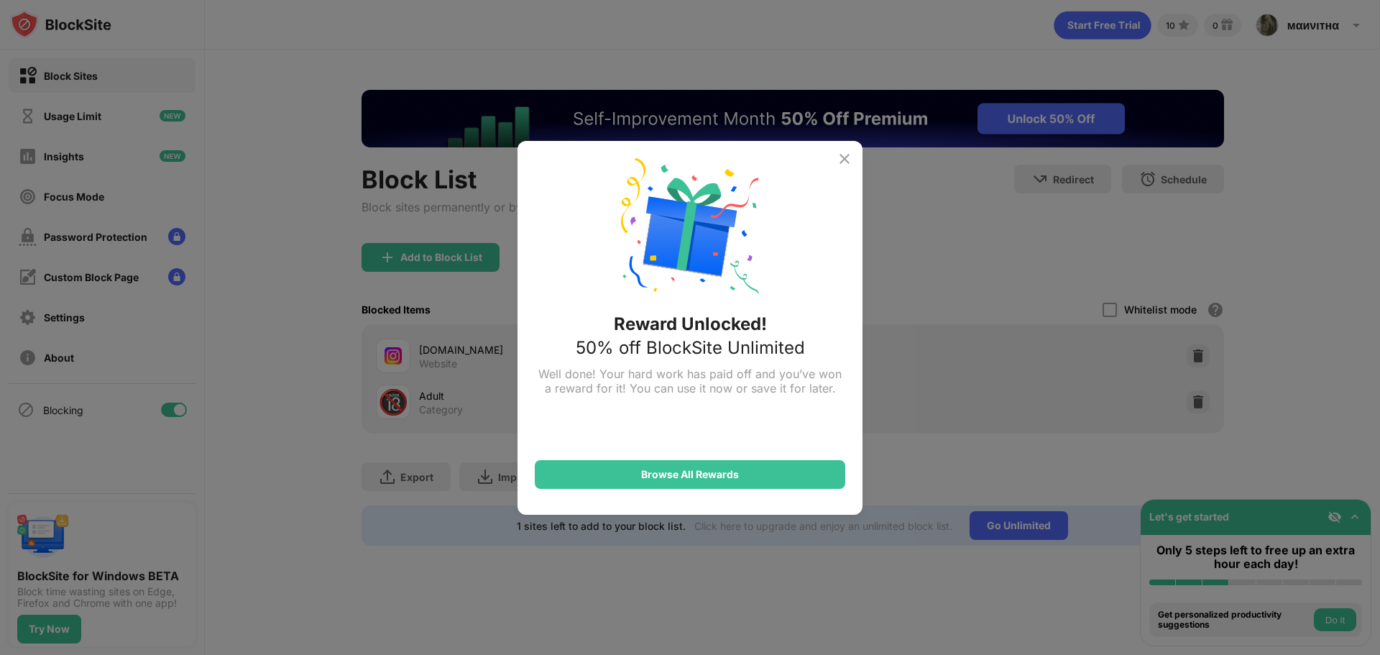
click at [840, 160] on img at bounding box center [844, 158] width 17 height 17
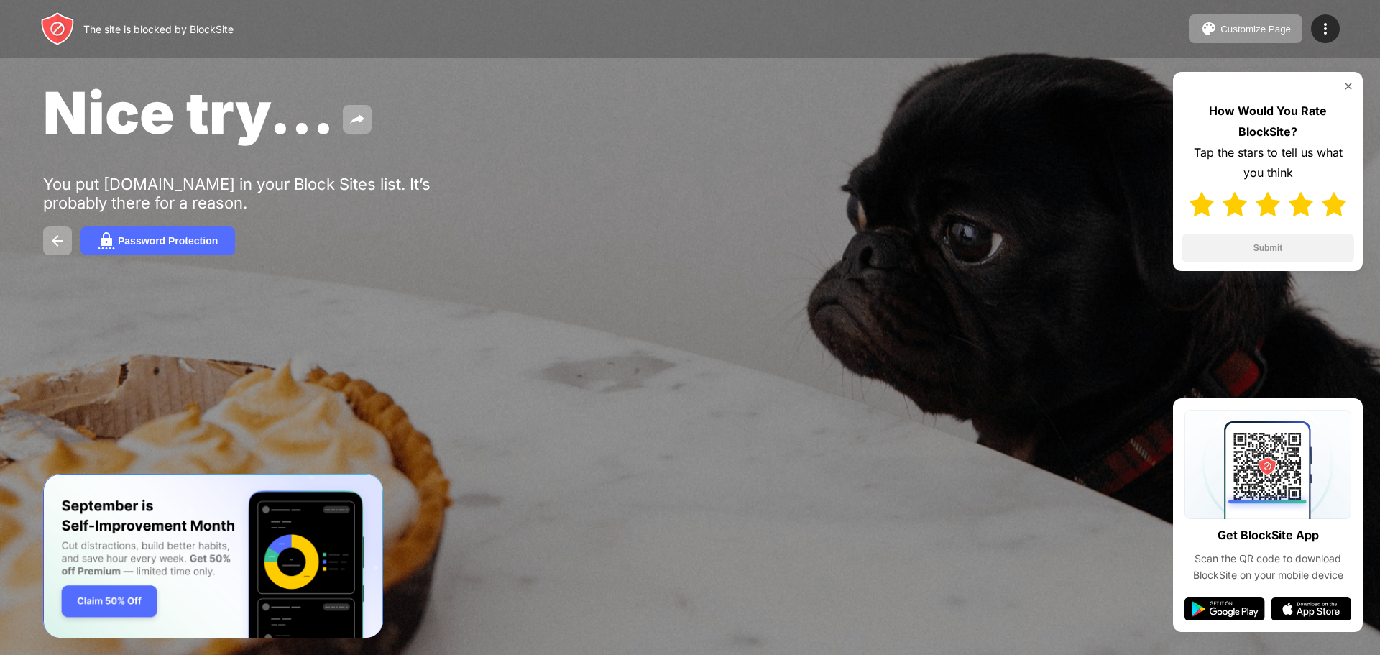
click at [1339, 201] on img at bounding box center [1334, 204] width 24 height 24
click at [1304, 250] on button "Submit" at bounding box center [1268, 248] width 173 height 29
